Goal: Register for event/course

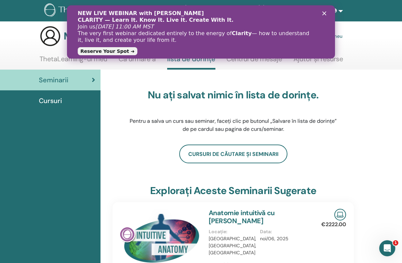
click at [324, 12] on icon "Închidere" at bounding box center [324, 13] width 4 height 4
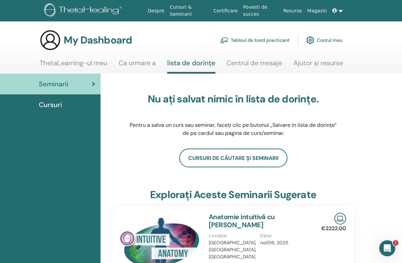
click at [341, 7] on link at bounding box center [337, 11] width 16 height 12
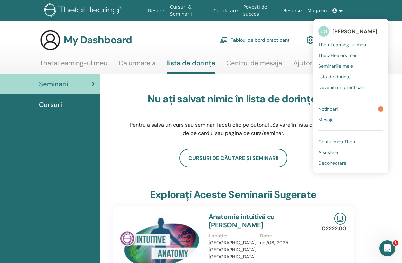
click at [356, 106] on link "Notificări 2" at bounding box center [350, 109] width 65 height 11
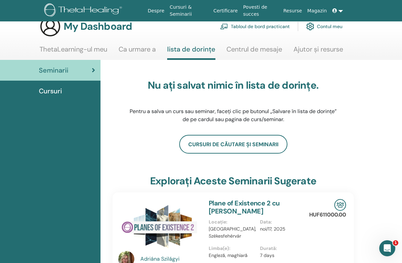
scroll to position [14, 0]
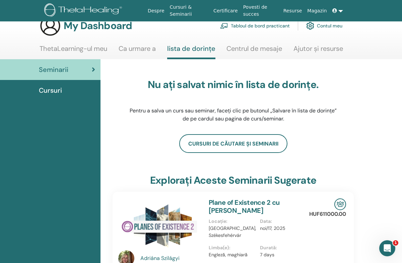
click at [341, 9] on link at bounding box center [337, 11] width 16 height 12
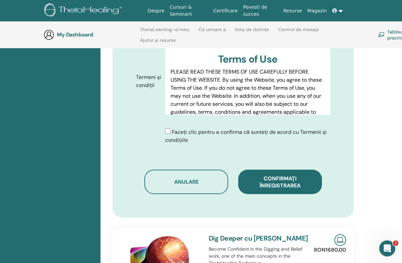
scroll to position [360, 0]
click at [300, 175] on span "Confirmați înregistrarea" at bounding box center [279, 182] width 41 height 14
